Goal: Complete application form

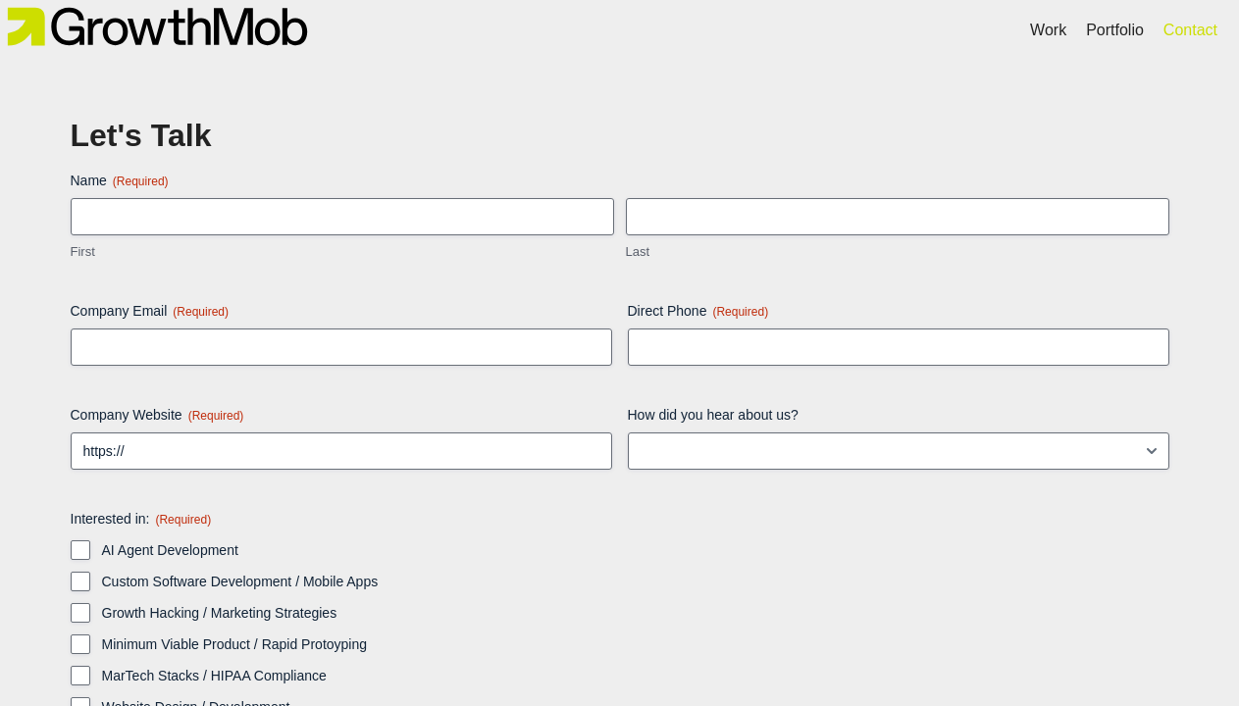
scroll to position [143, 0]
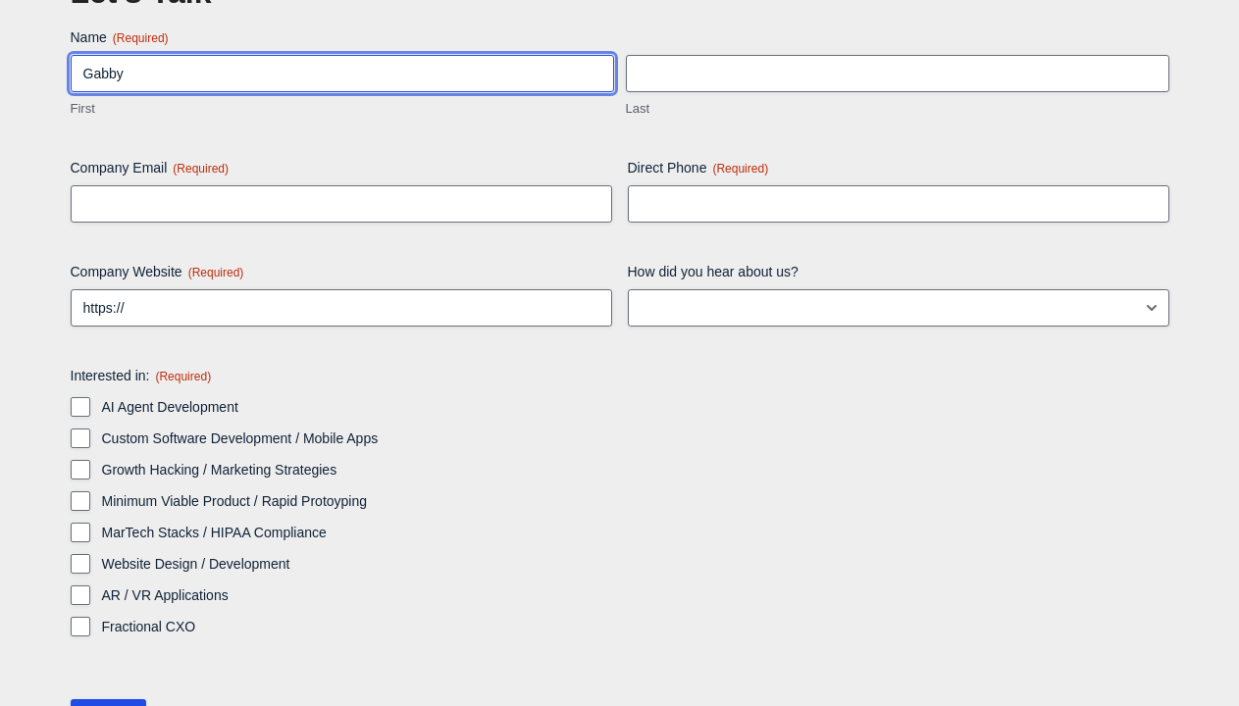
type input "Gabby"
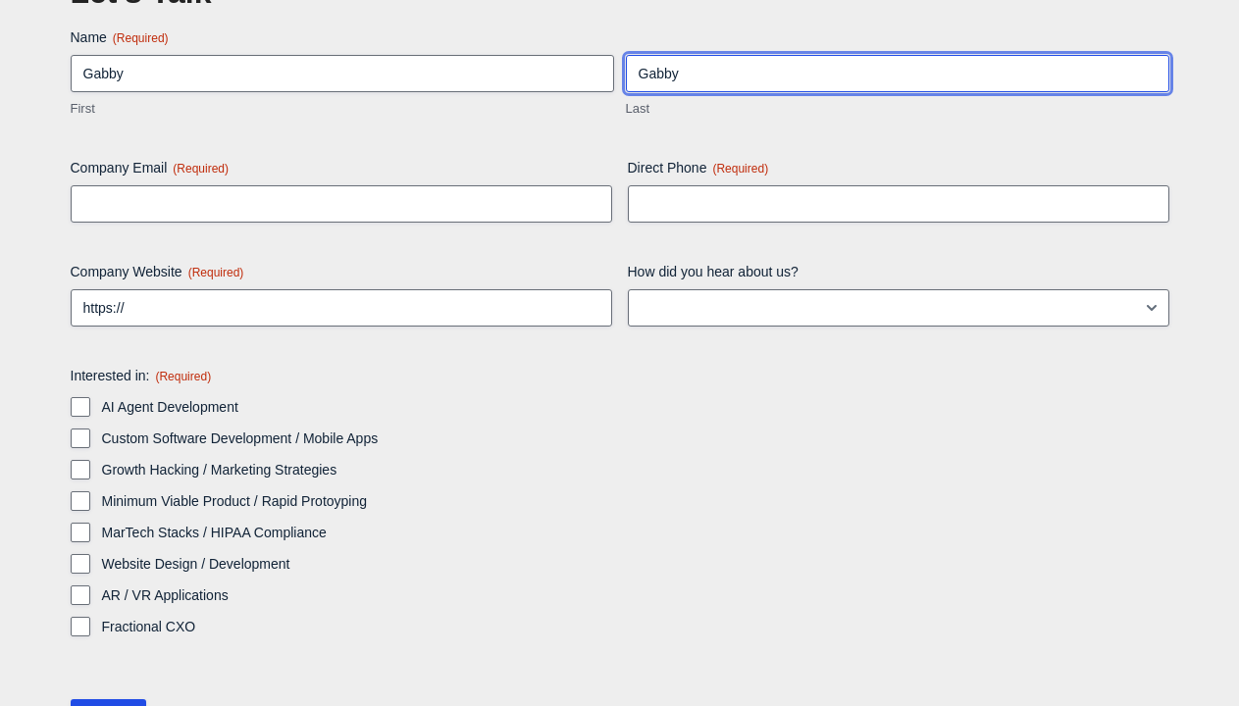
type input "Gabby"
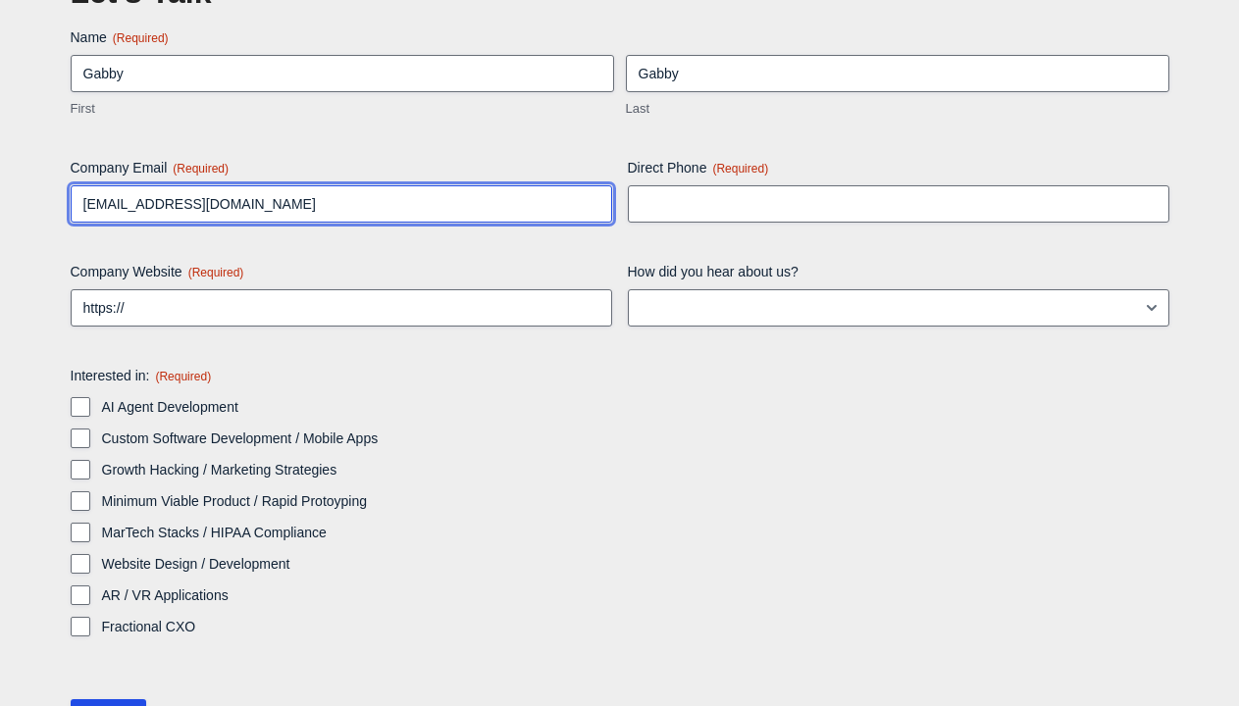
type input "[EMAIL_ADDRESS][DOMAIN_NAME]"
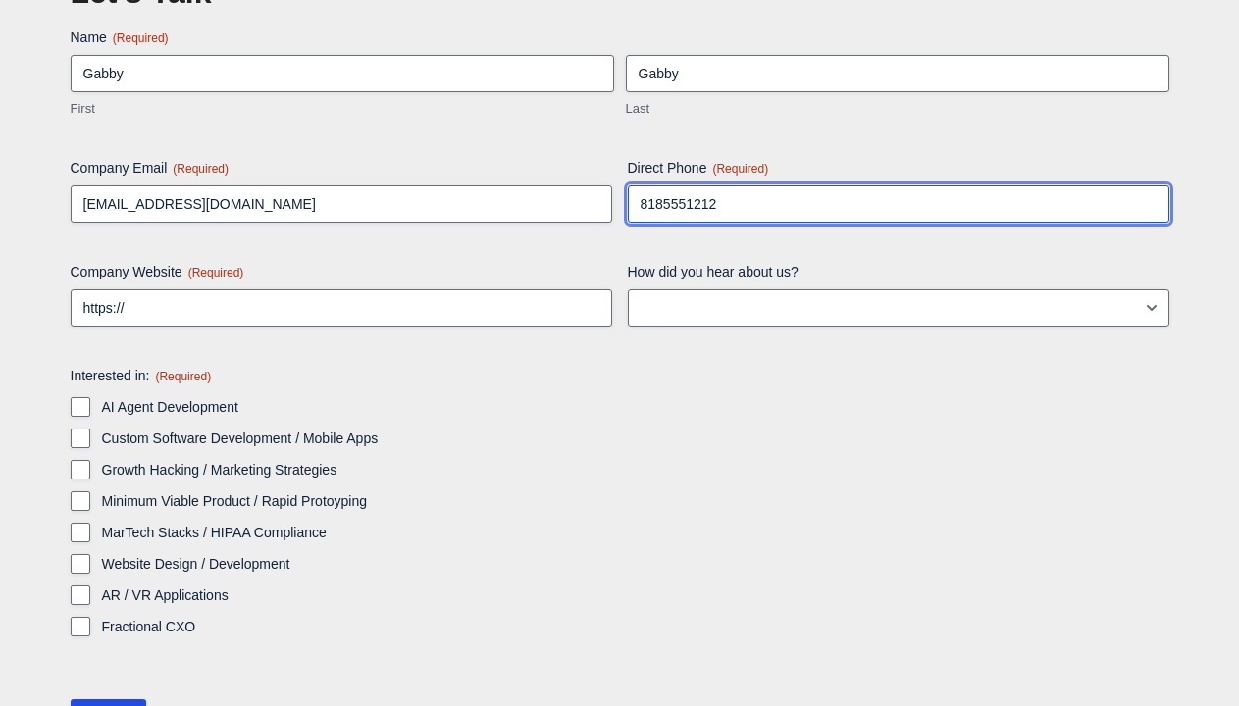
type input "8185551212"
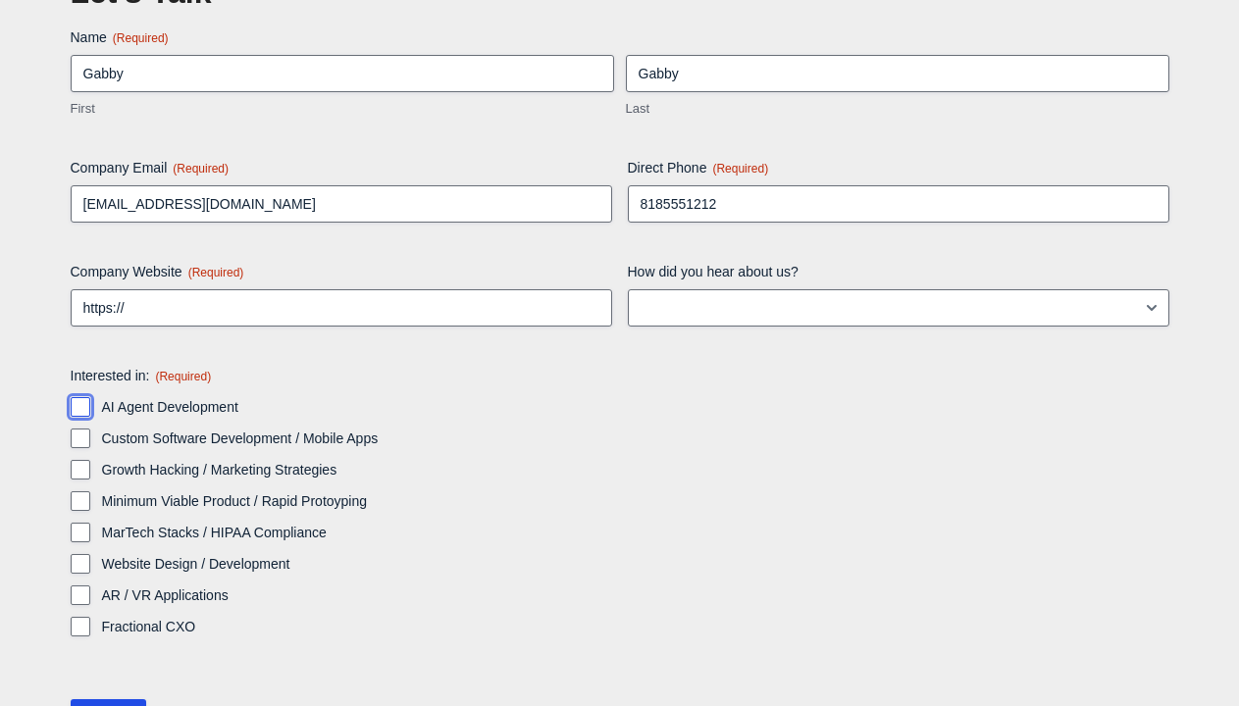
click at [79, 397] on input "AI Agent Development" at bounding box center [81, 407] width 20 height 20
checkbox input "true"
click at [79, 429] on input "Custom Software Development / Mobile Apps" at bounding box center [81, 439] width 20 height 20
checkbox input "true"
click at [79, 460] on input "Growth Hacking / Marketing Strategies" at bounding box center [81, 470] width 20 height 20
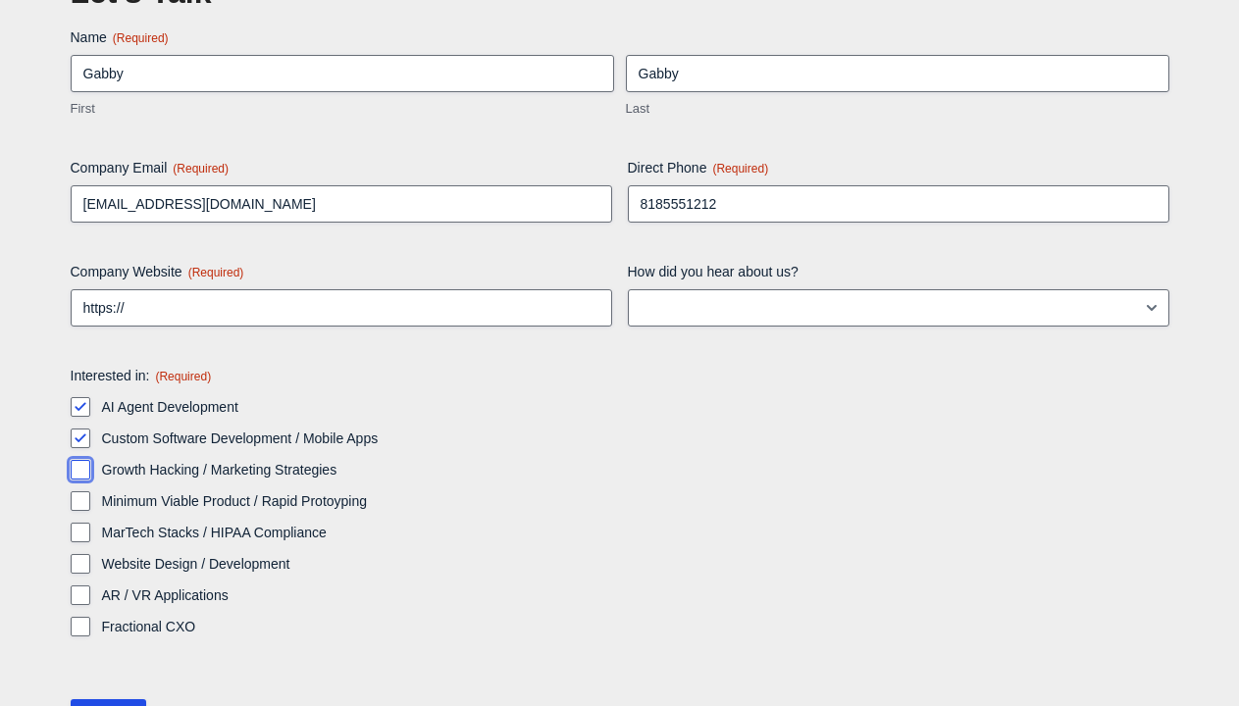
checkbox input "true"
click at [79, 491] on input "Minimum Viable Product / Rapid Protoyping" at bounding box center [81, 501] width 20 height 20
checkbox input "true"
click at [79, 523] on input "MarTech Stacks / HIPAA Compliance" at bounding box center [81, 533] width 20 height 20
checkbox input "true"
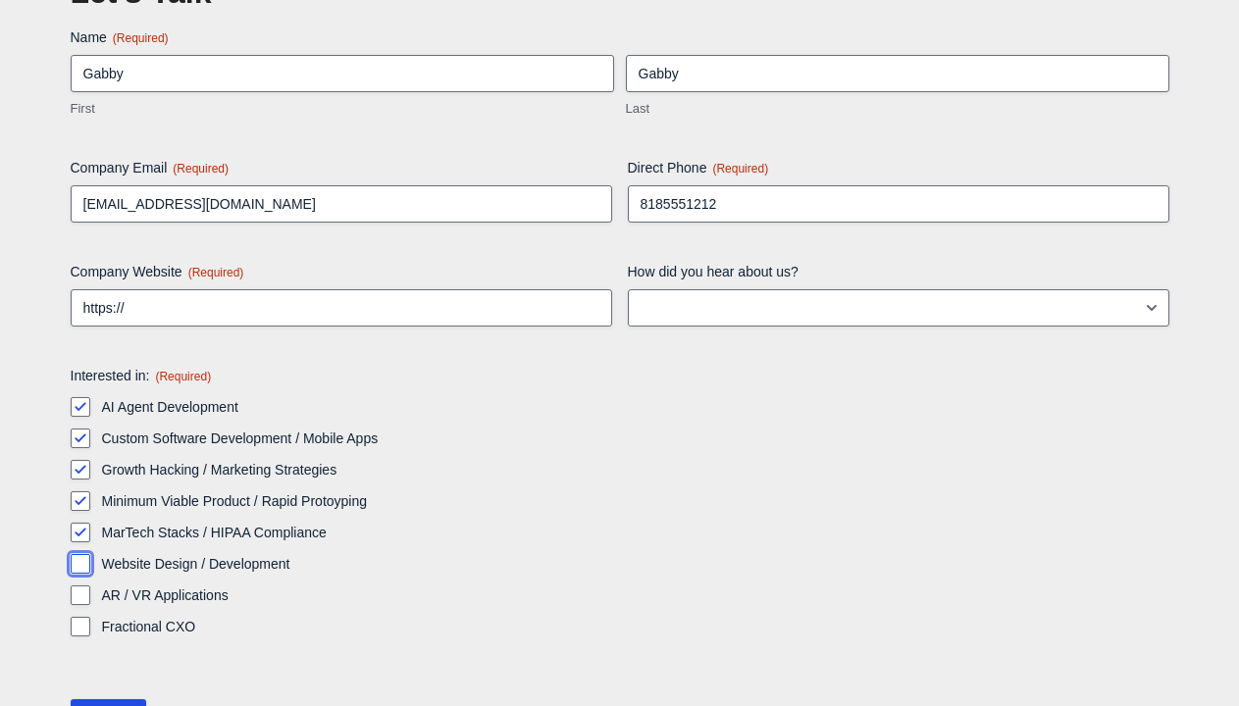
click at [79, 554] on input "Website Design / Development" at bounding box center [81, 564] width 20 height 20
checkbox input "true"
click at [79, 586] on input "AR / VR Applications" at bounding box center [81, 596] width 20 height 20
checkbox input "true"
click at [79, 617] on input "Fractional CXO" at bounding box center [81, 627] width 20 height 20
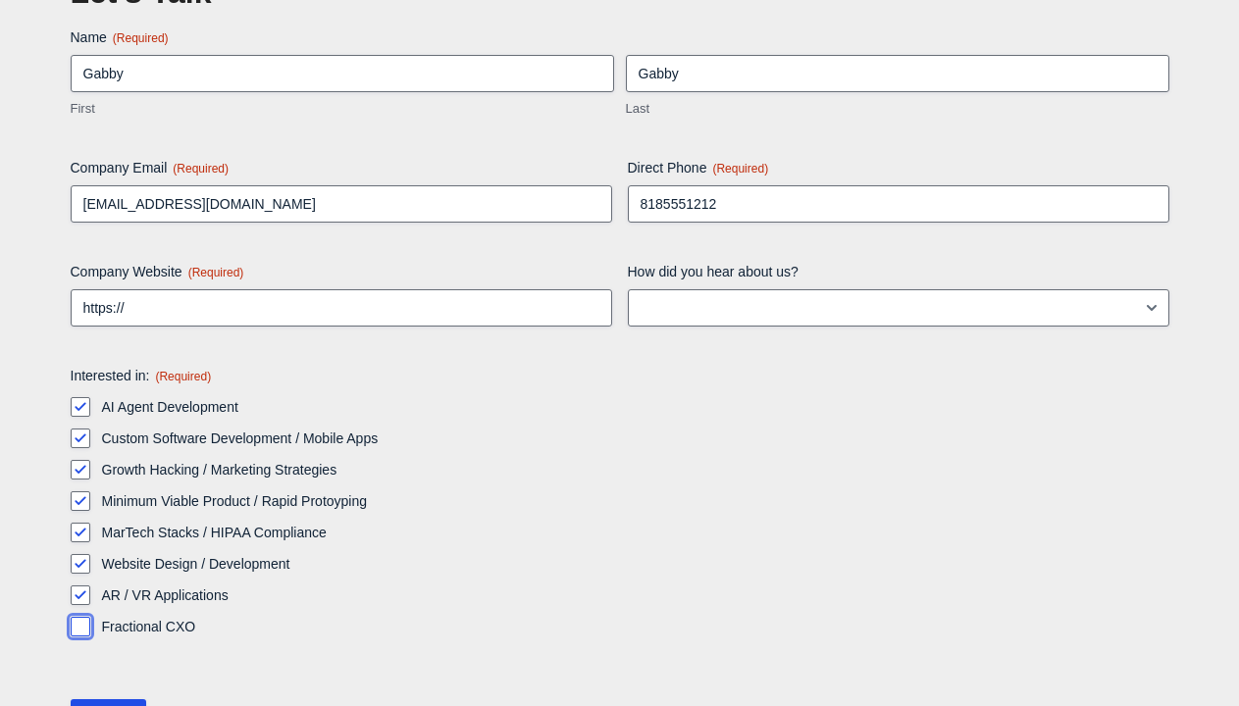
checkbox input "true"
select select "LinkedIn"
